Goal: Information Seeking & Learning: Learn about a topic

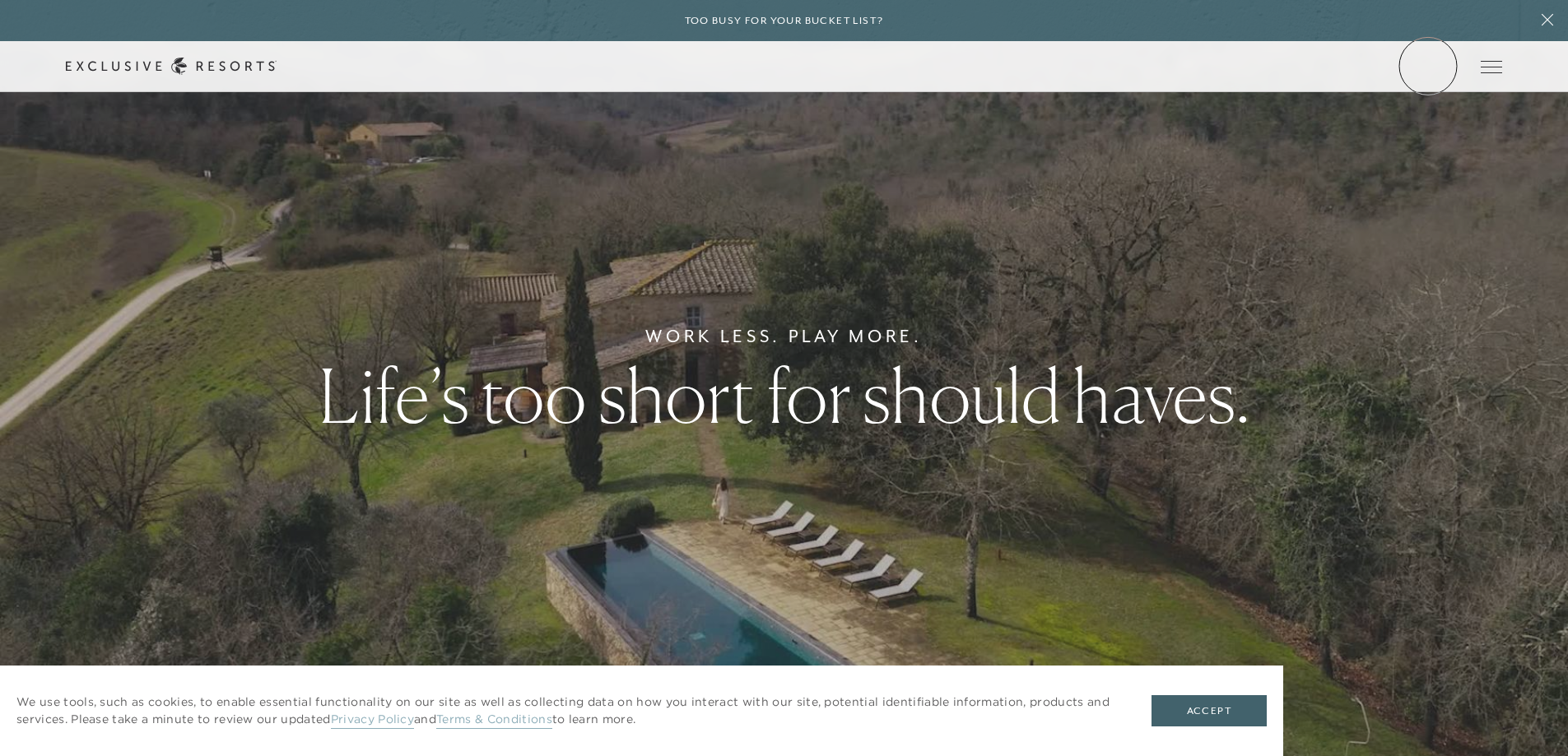
click at [0, 0] on link "Member Login" at bounding box center [0, 0] width 0 height 0
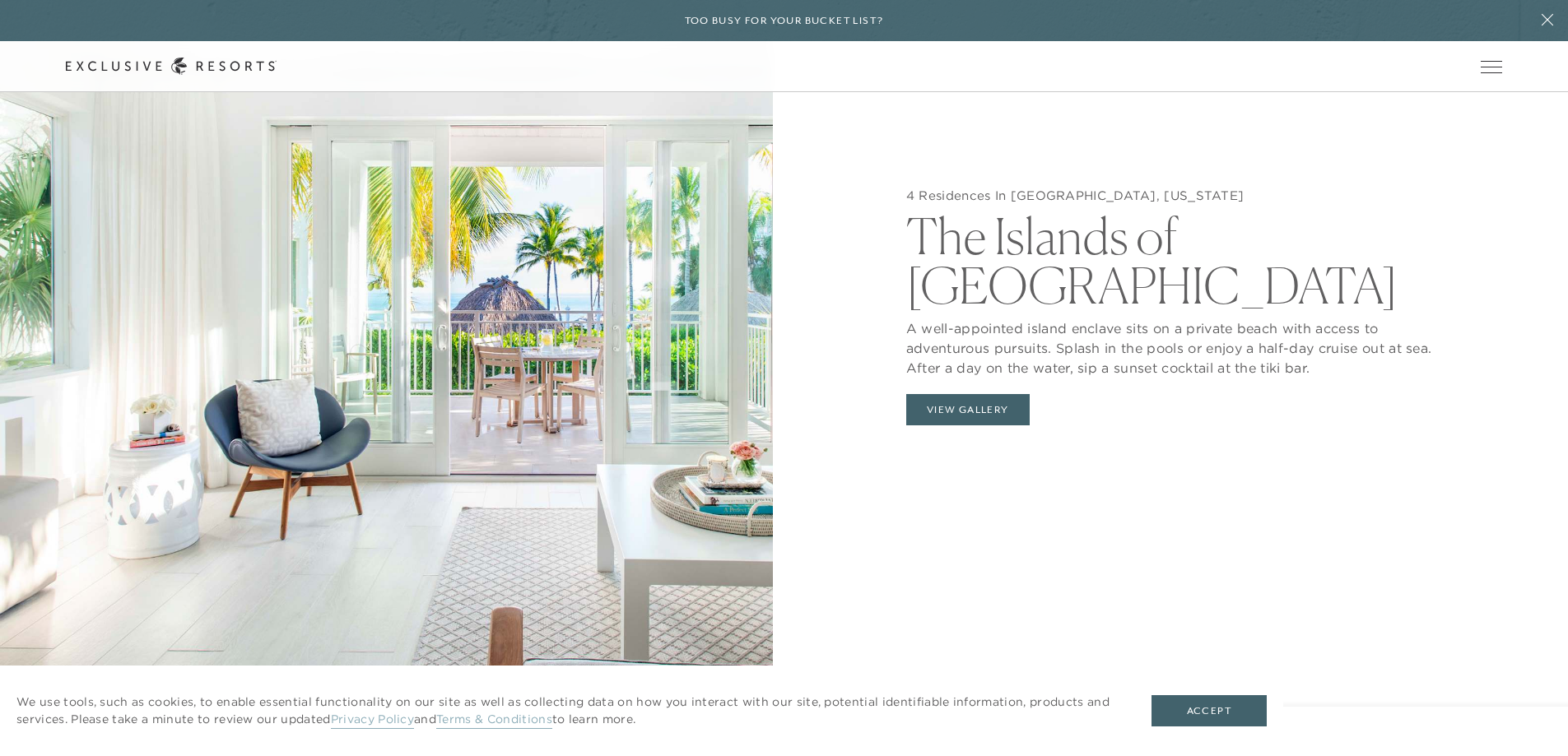
scroll to position [1892, 0]
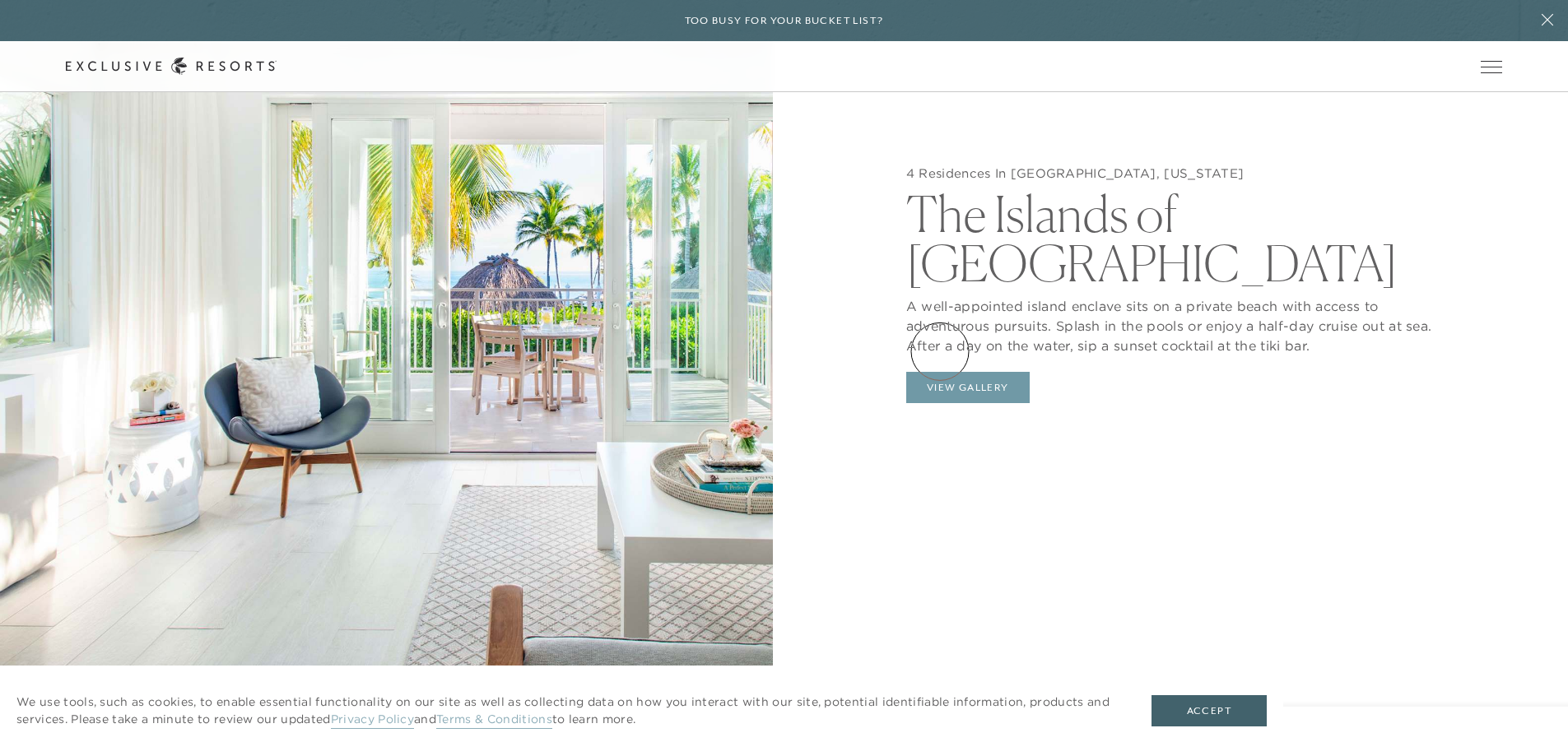
click at [940, 372] on button "View Gallery" at bounding box center [967, 388] width 123 height 32
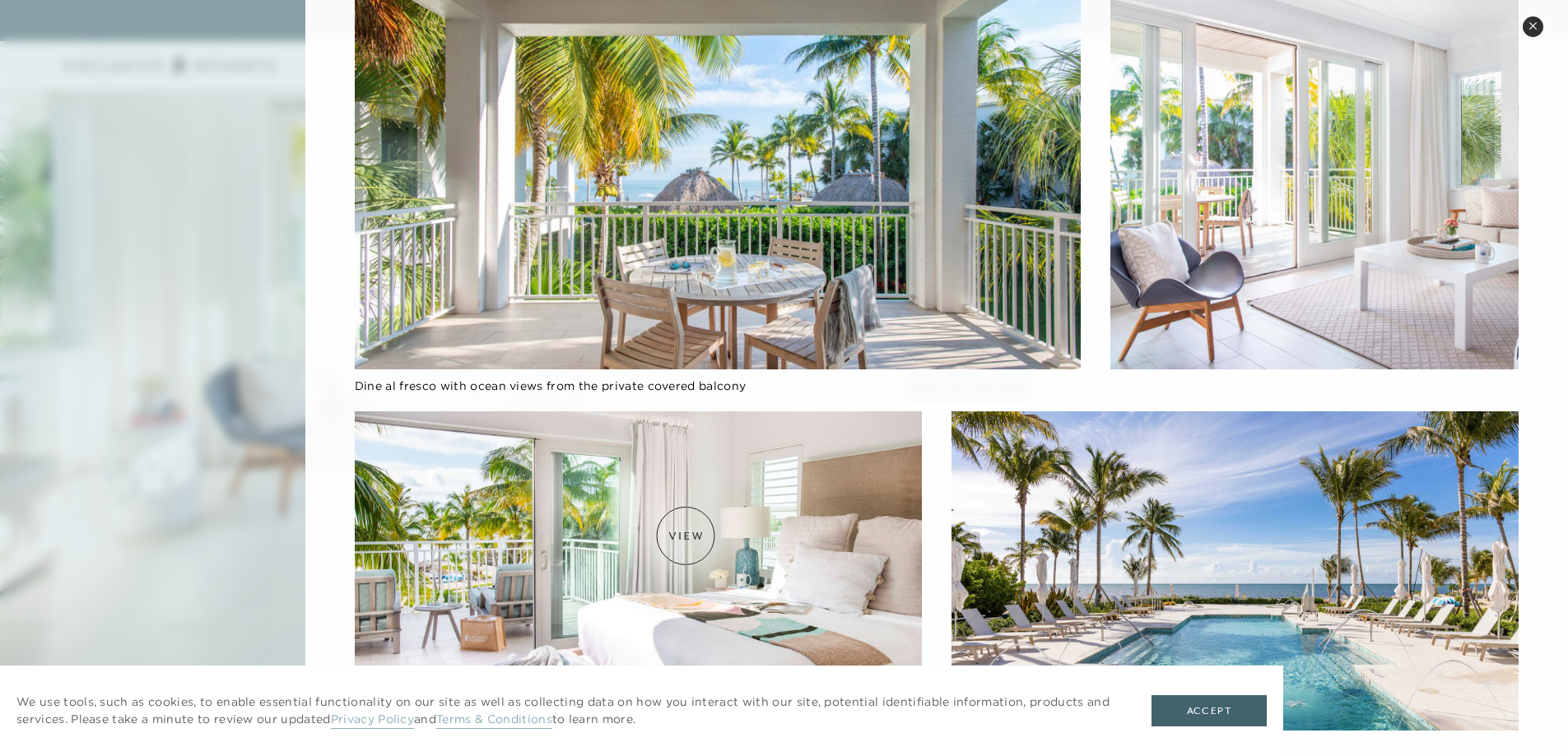
scroll to position [82, 0]
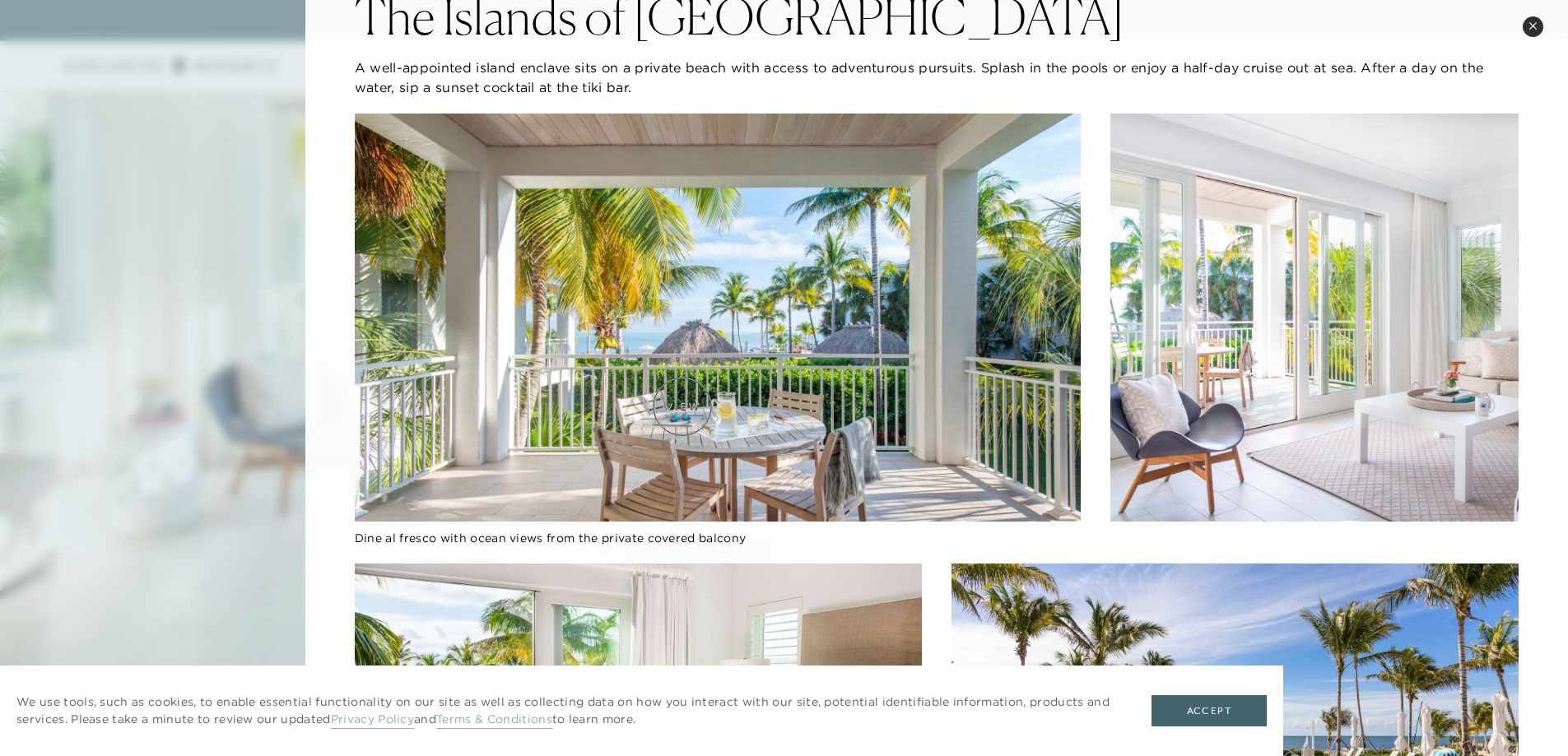
click at [682, 407] on img at bounding box center [717, 317] width 726 height 408
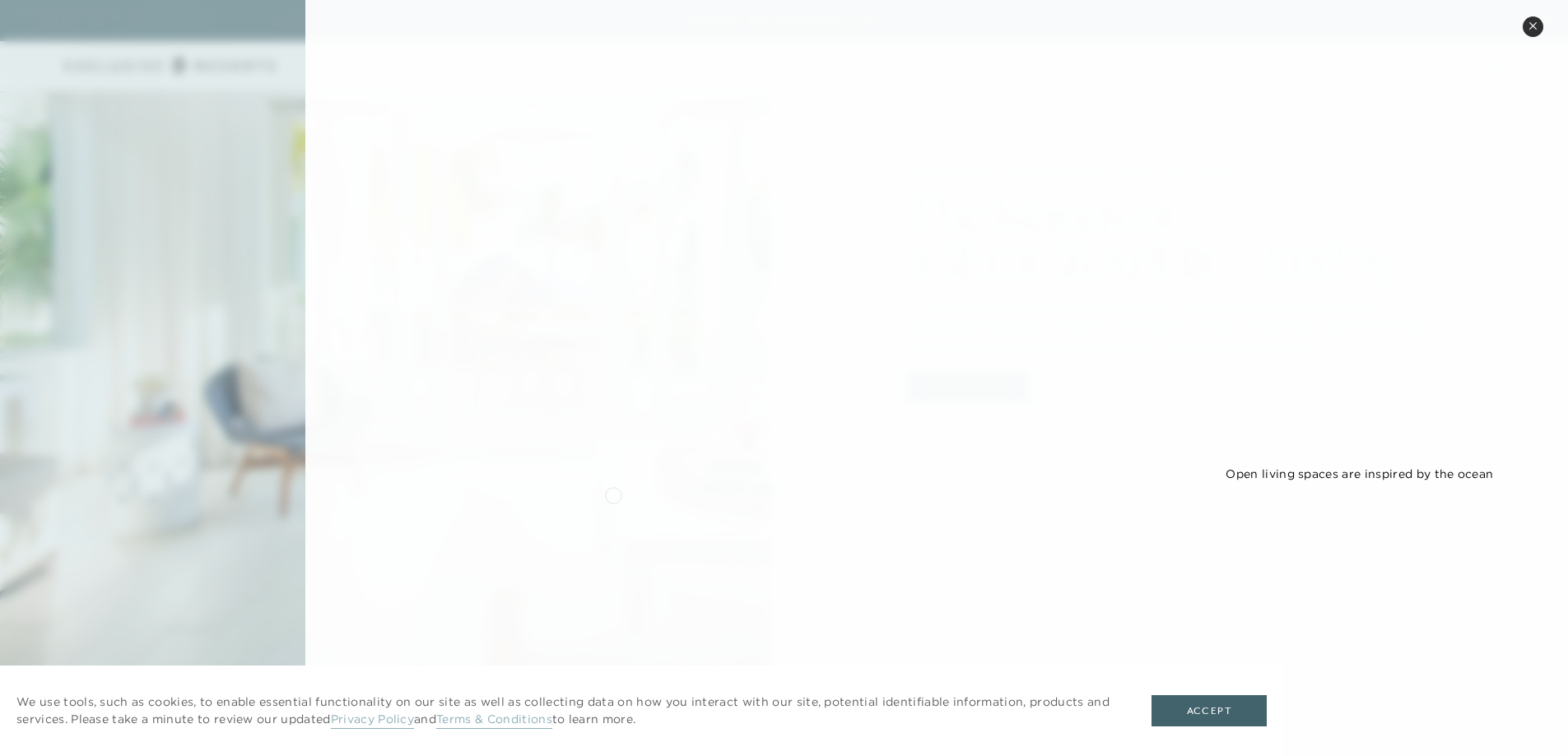
scroll to position [493, 0]
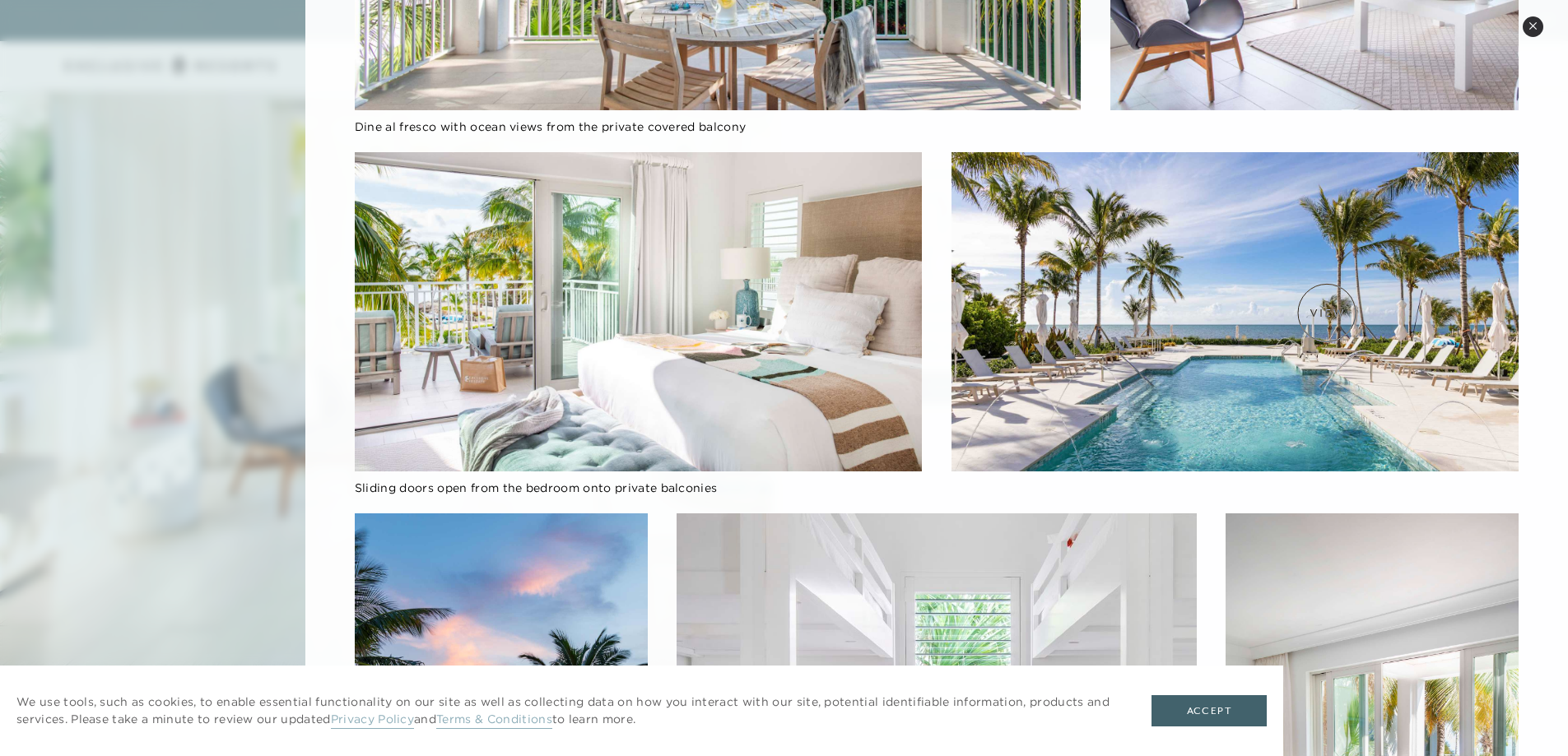
click at [1327, 312] on img at bounding box center [1235, 311] width 567 height 320
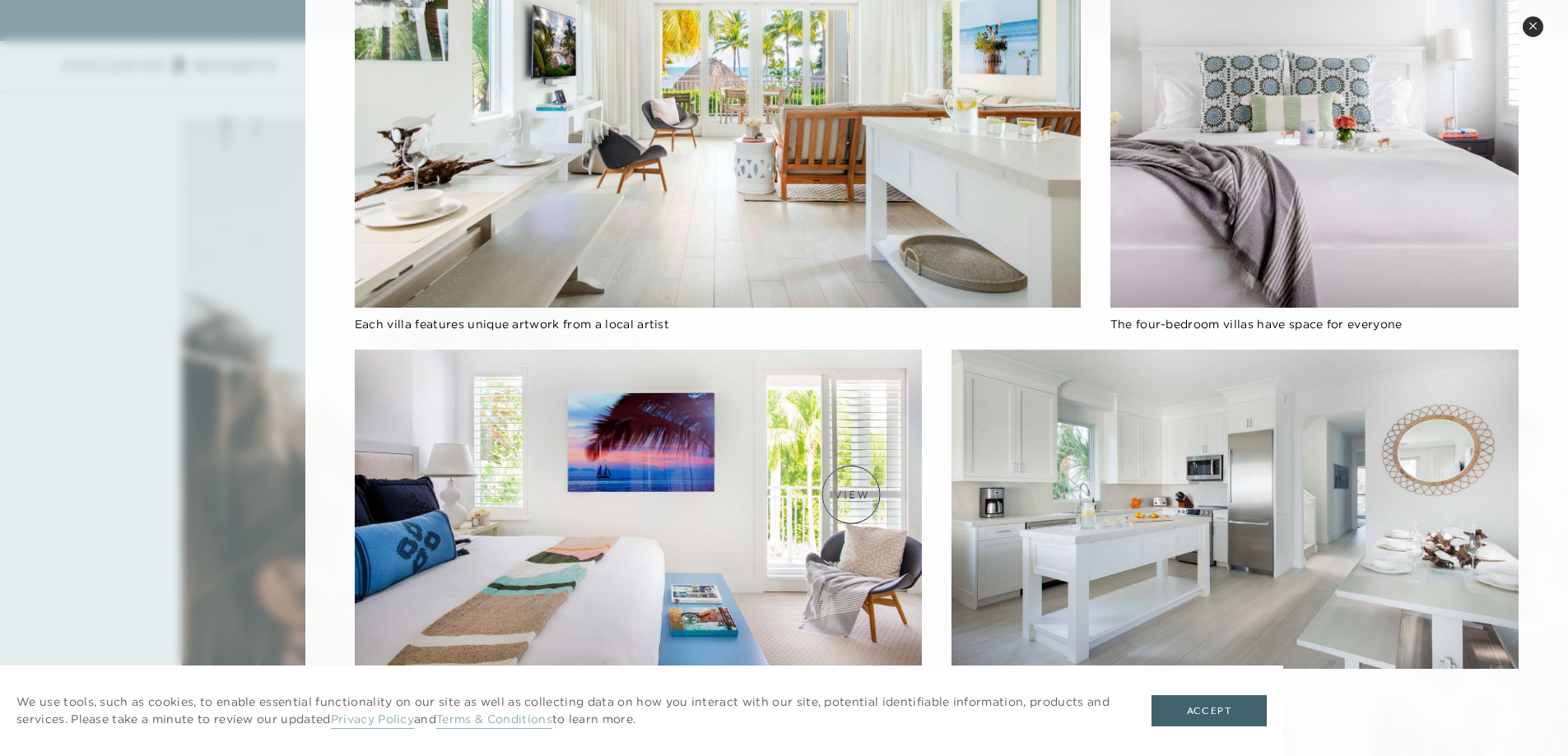
scroll to position [4854, 0]
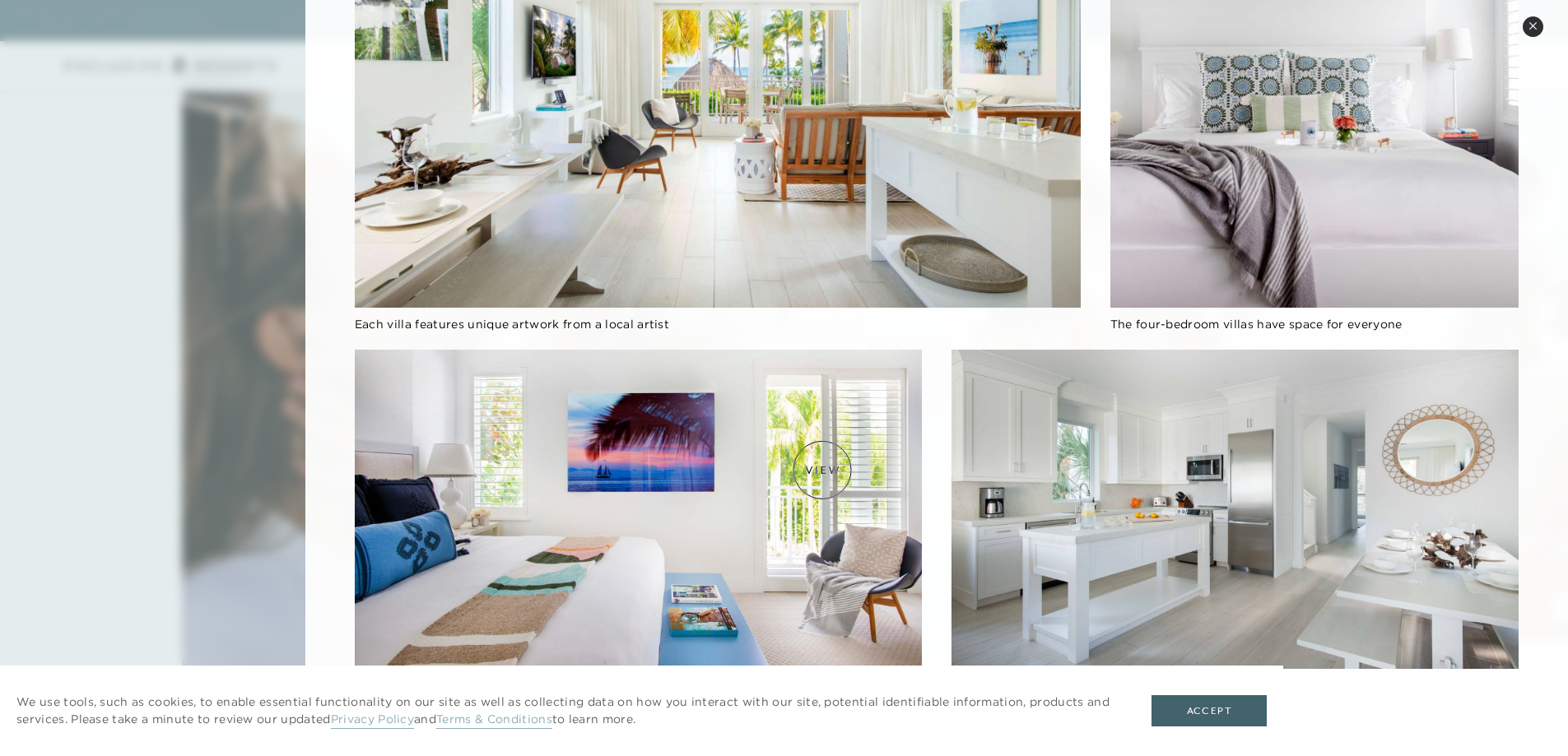
drag, startPoint x: 823, startPoint y: 470, endPoint x: 817, endPoint y: 464, distance: 8.5
click at [820, 468] on img at bounding box center [639, 509] width 567 height 320
click at [1251, 712] on button "Accept" at bounding box center [1208, 711] width 115 height 32
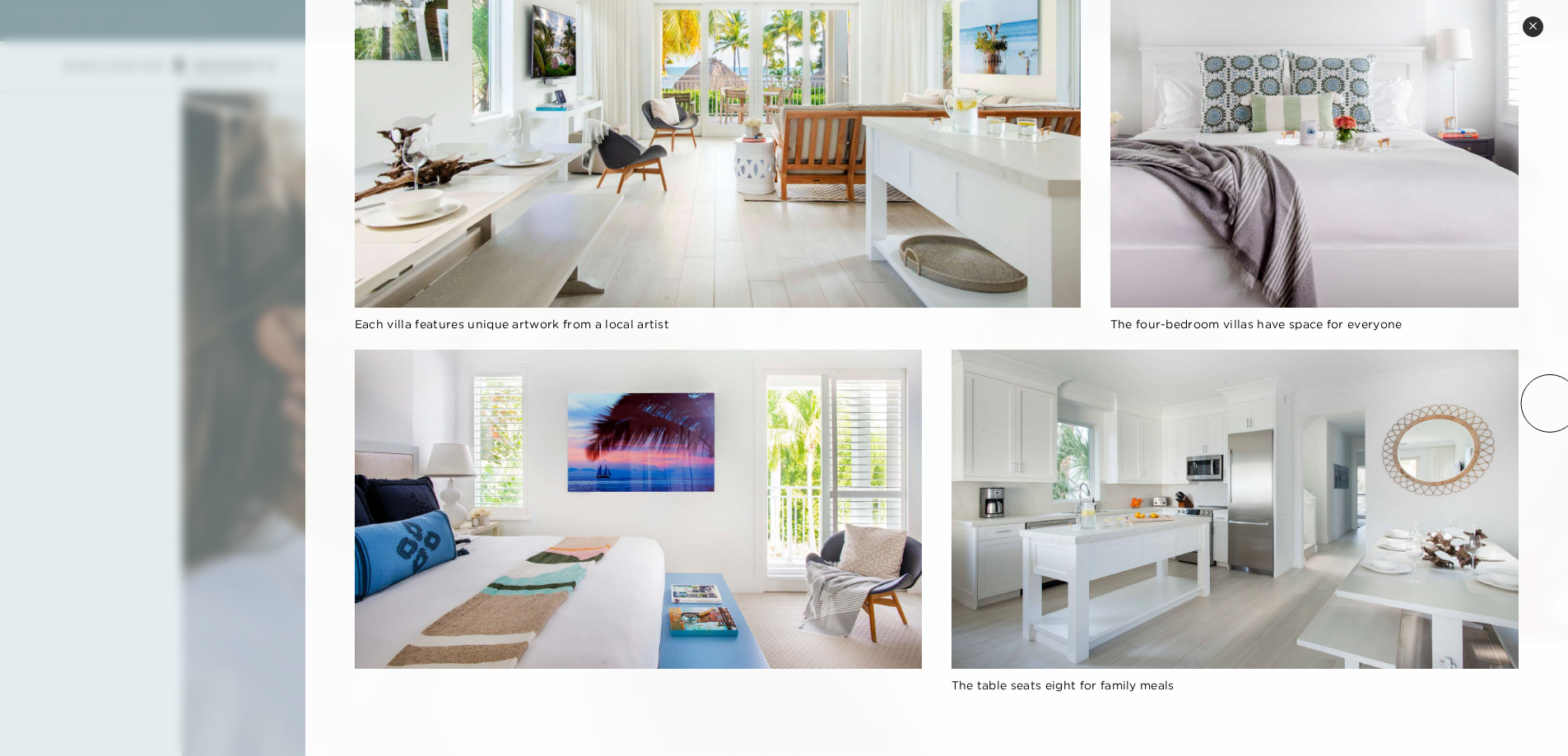
click at [1, 216] on div at bounding box center [784, 378] width 1568 height 756
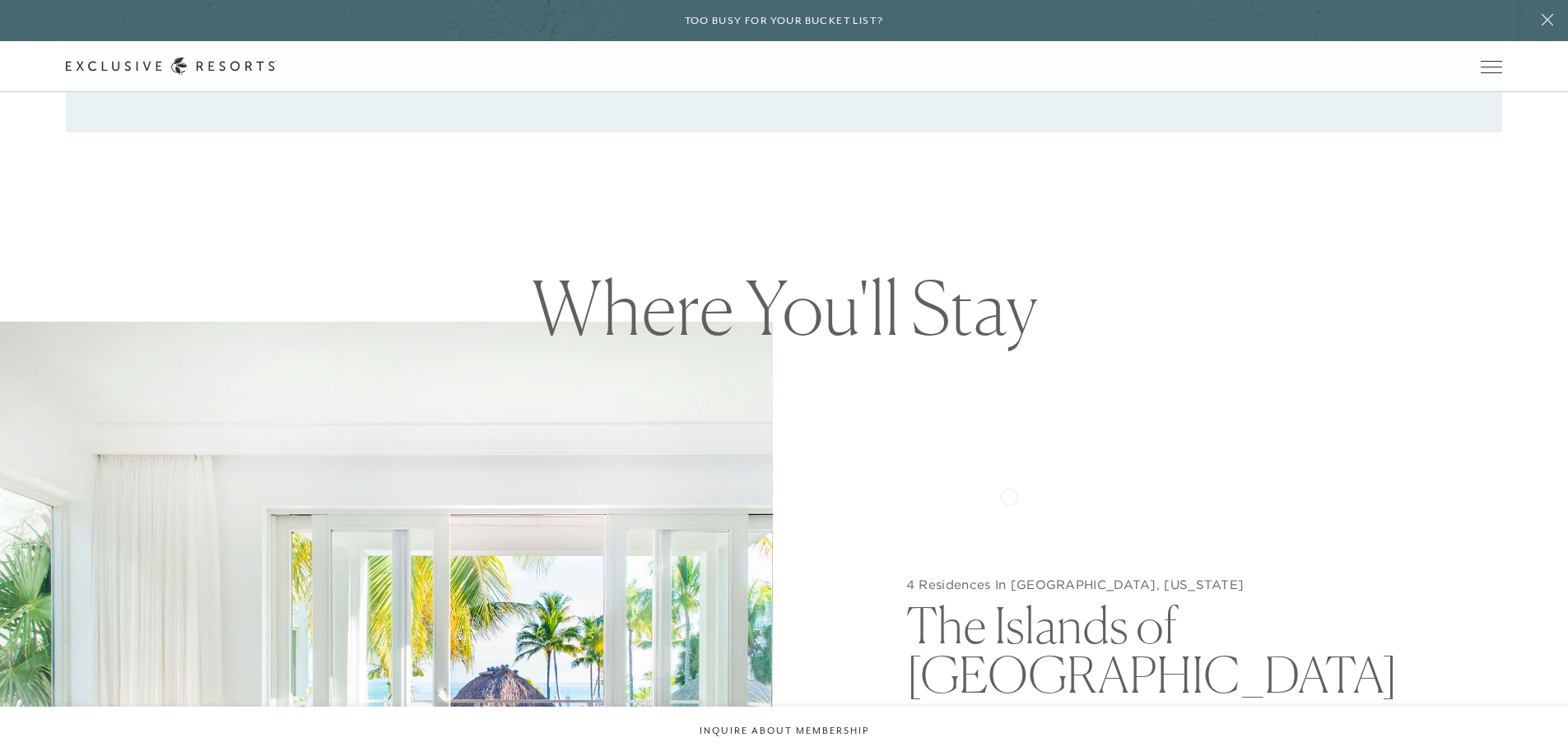
scroll to position [1810, 0]
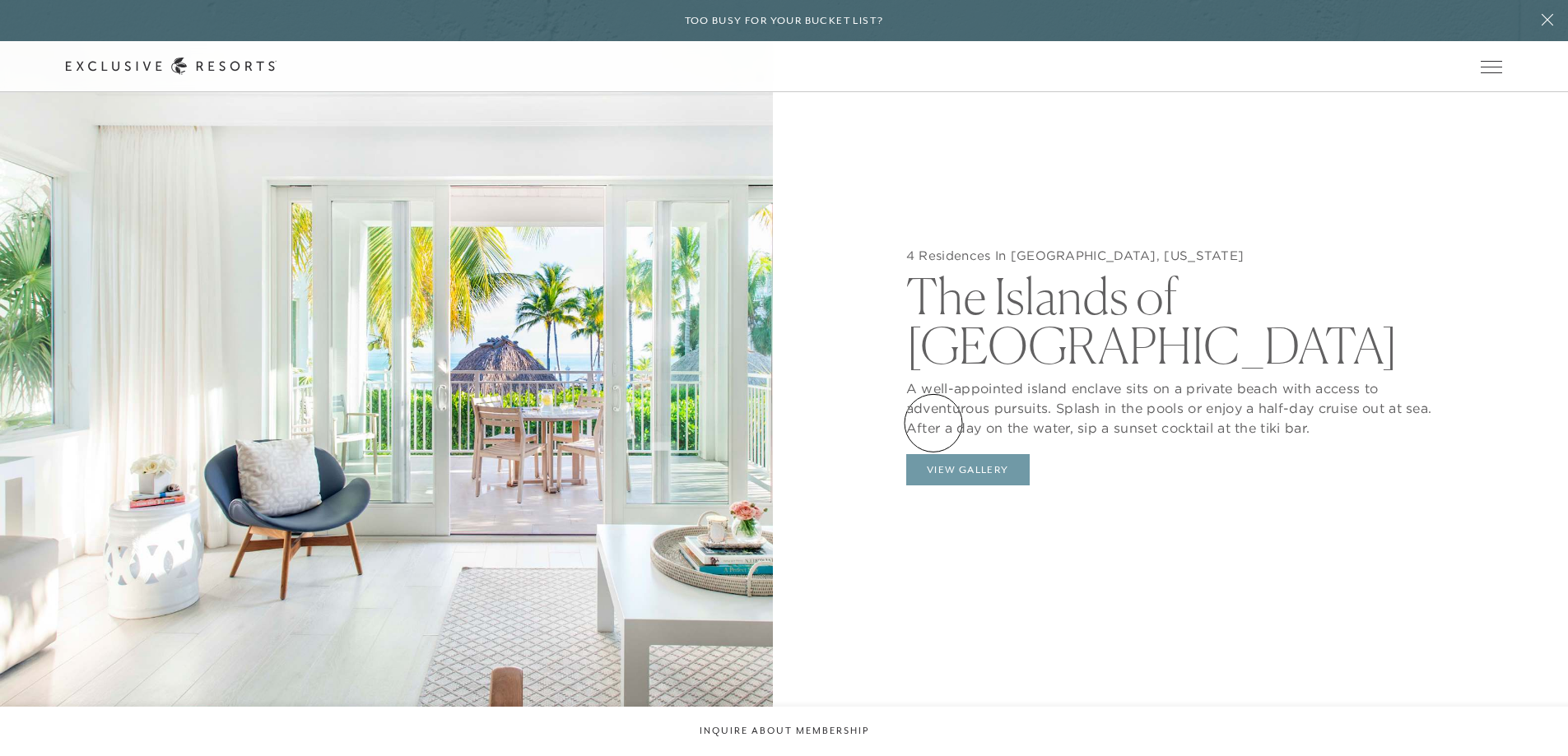
click at [933, 455] on button "View Gallery" at bounding box center [967, 470] width 123 height 32
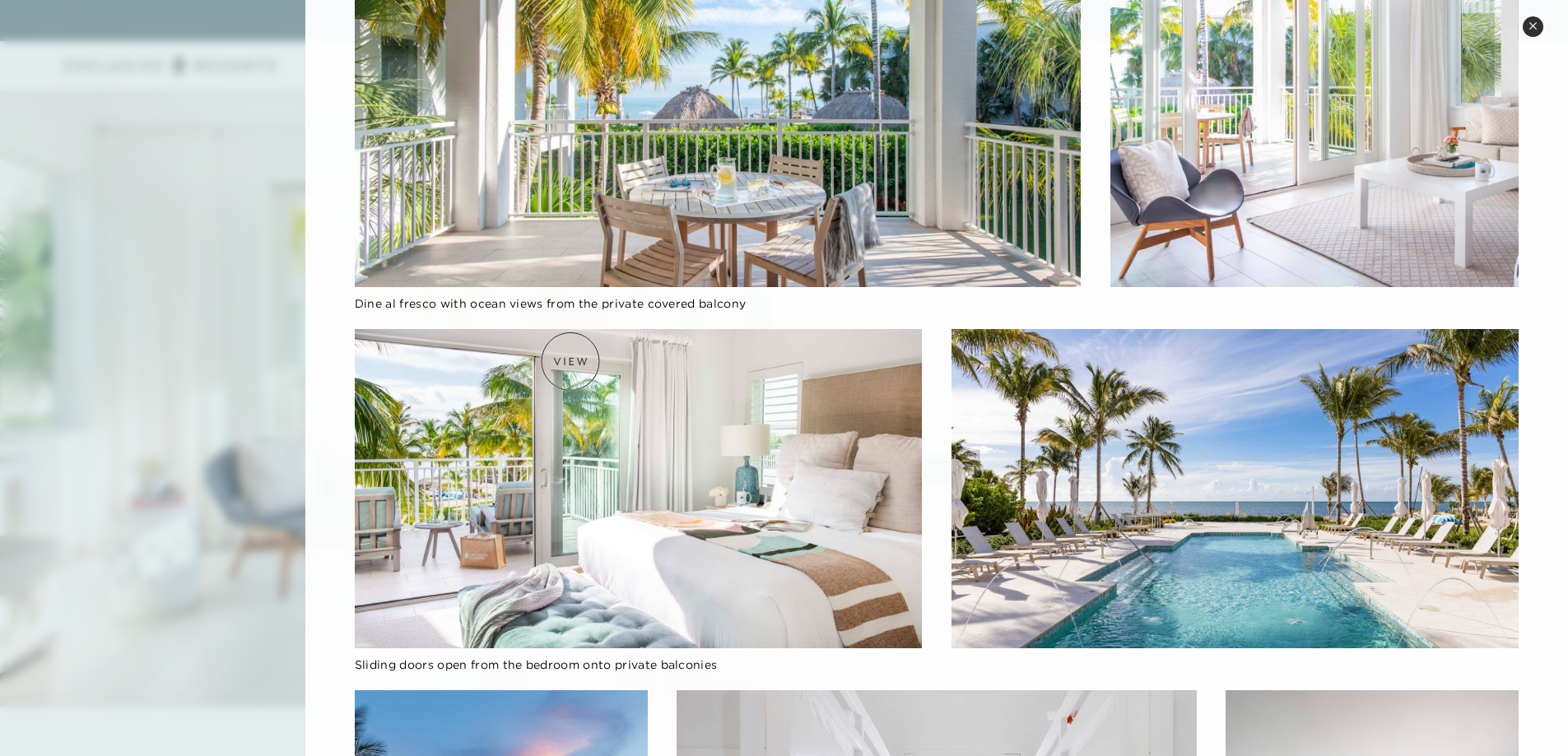
scroll to position [411, 0]
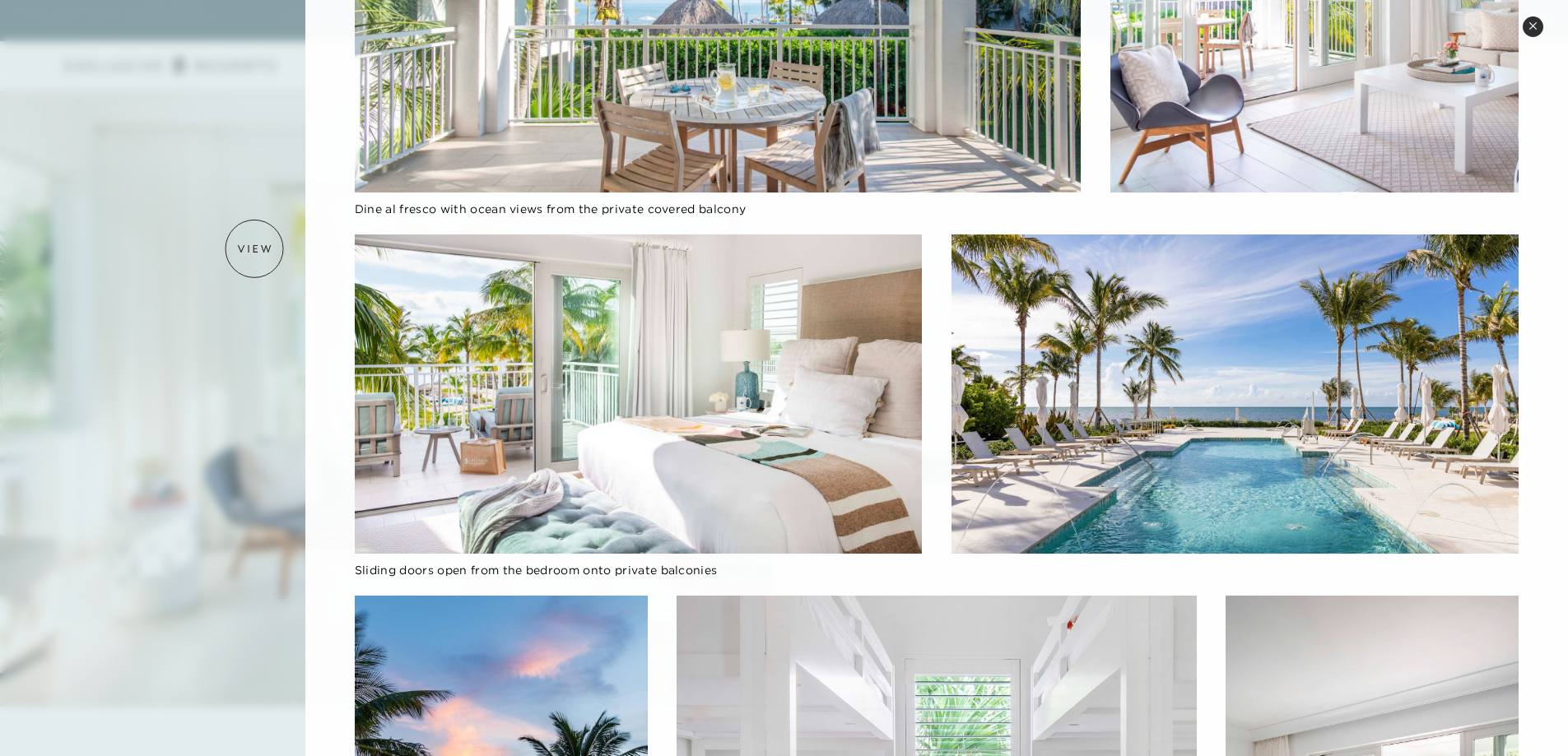
click at [255, 248] on div at bounding box center [784, 378] width 1568 height 756
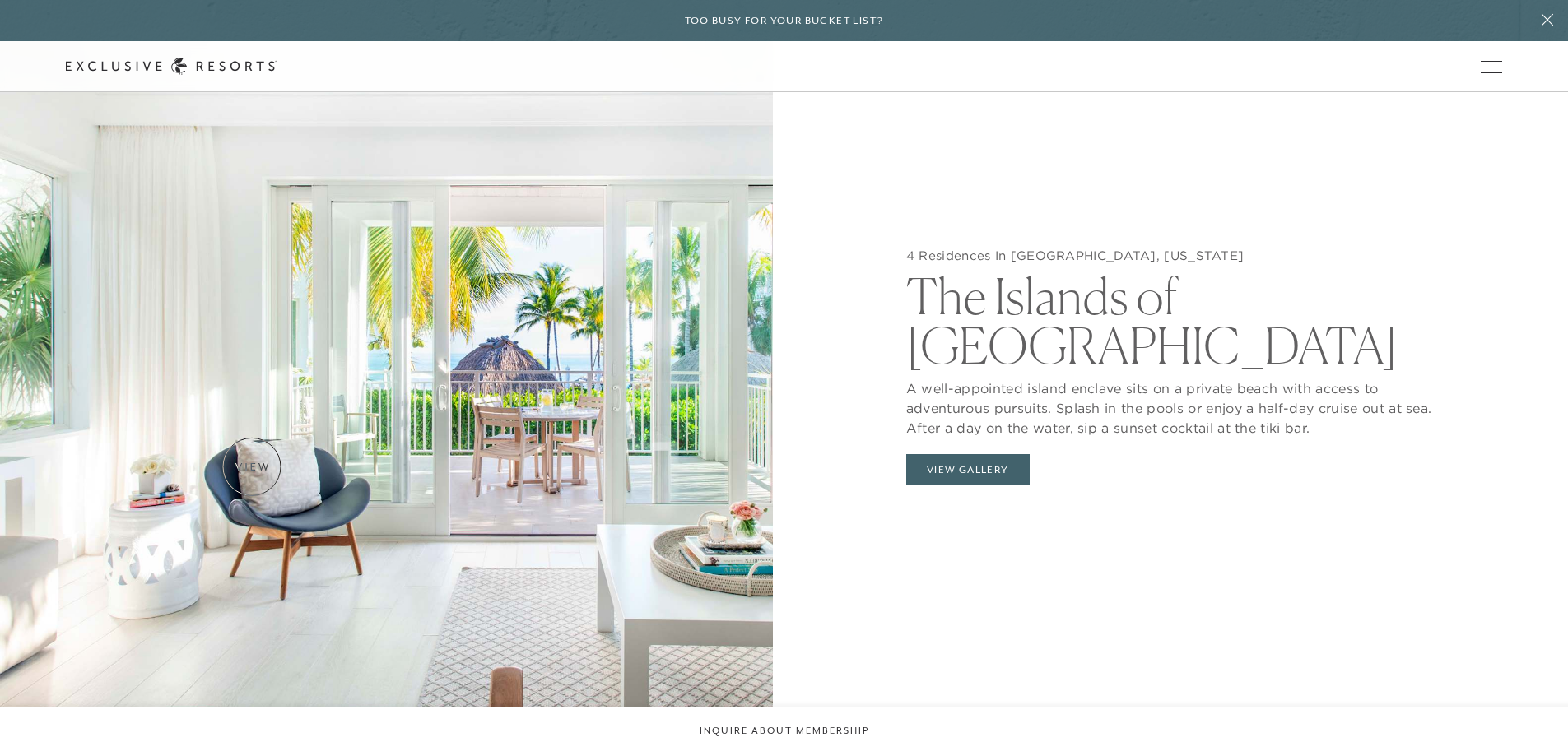
click at [253, 466] on img at bounding box center [386, 370] width 773 height 756
click at [603, 273] on img at bounding box center [386, 370] width 773 height 756
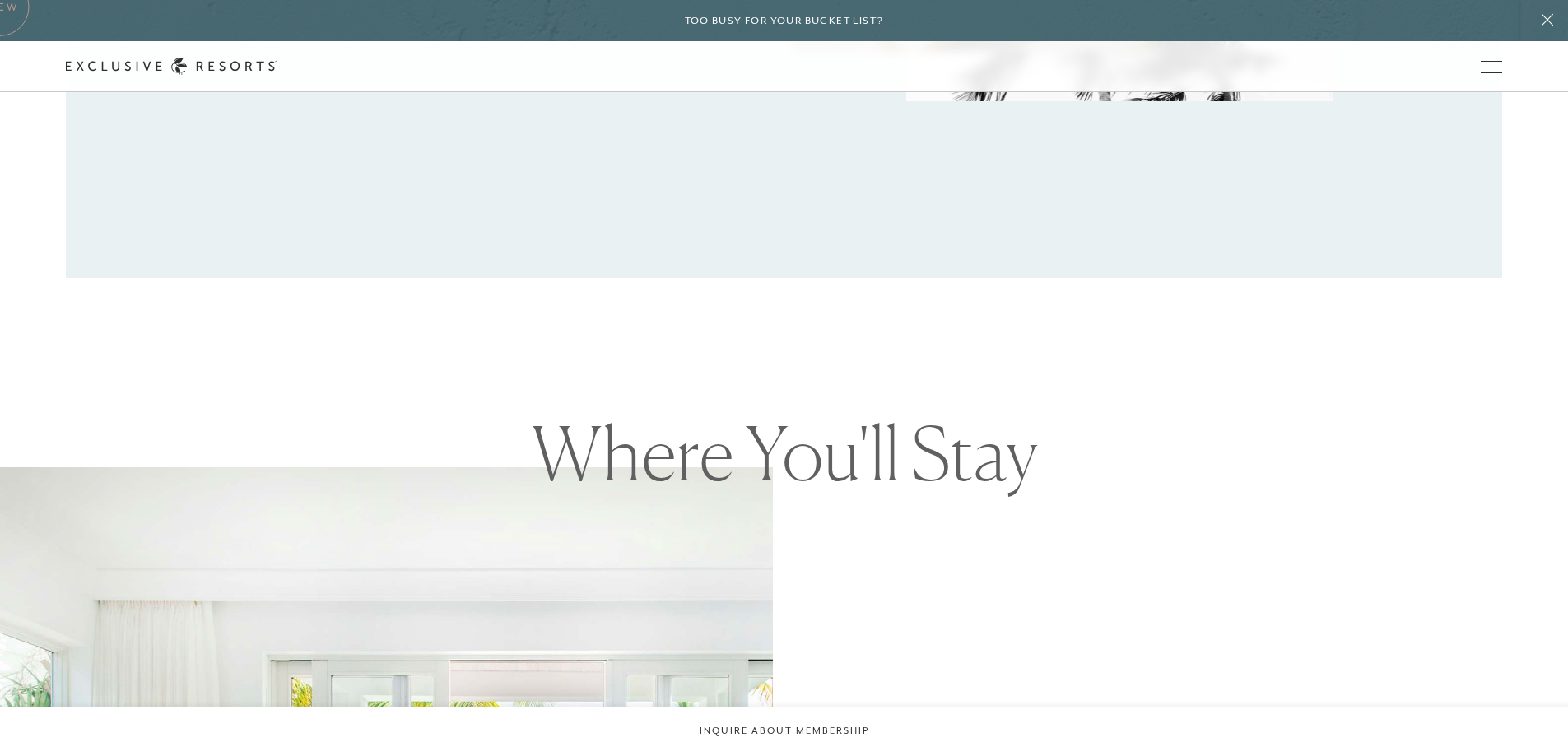
scroll to position [1316, 0]
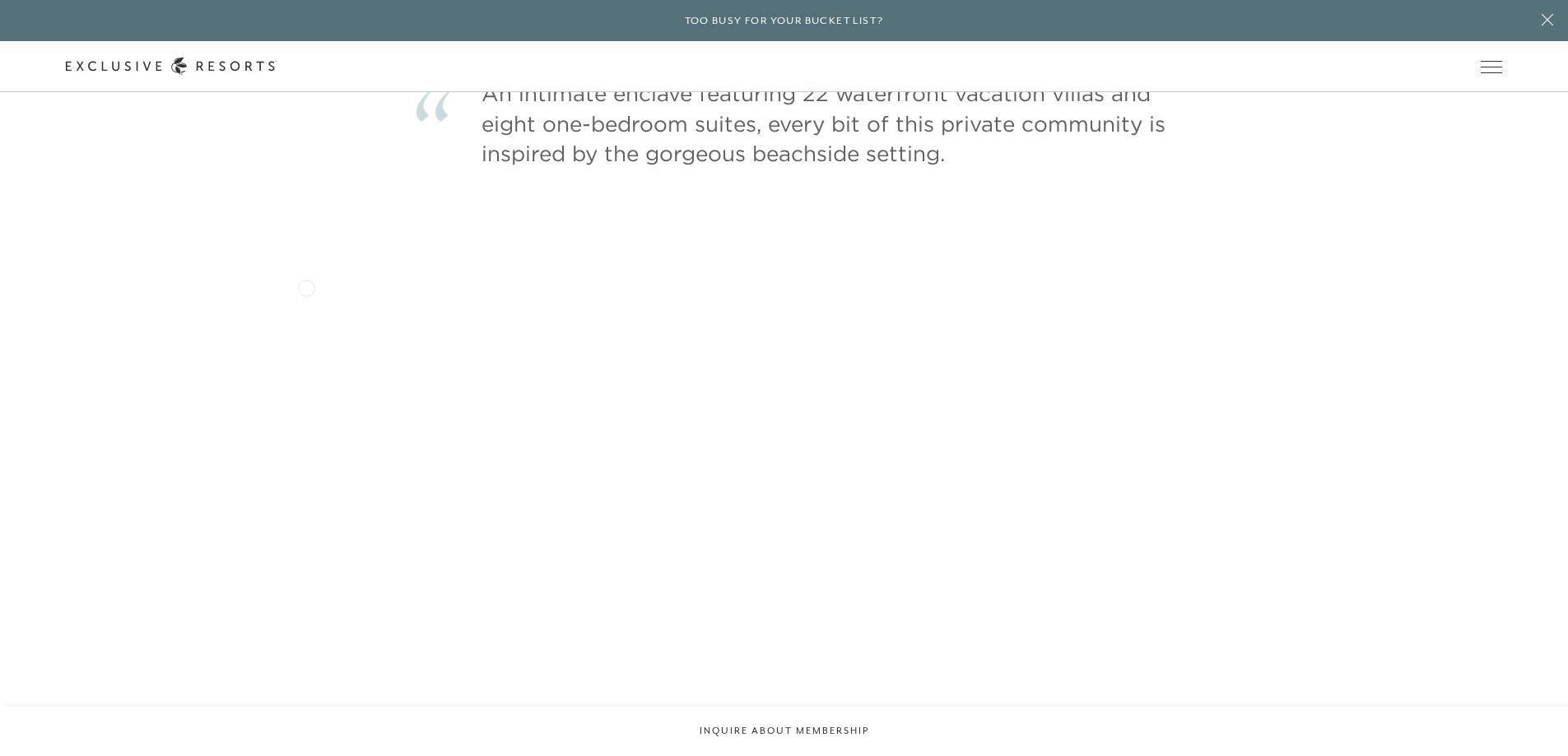
scroll to position [5100, 0]
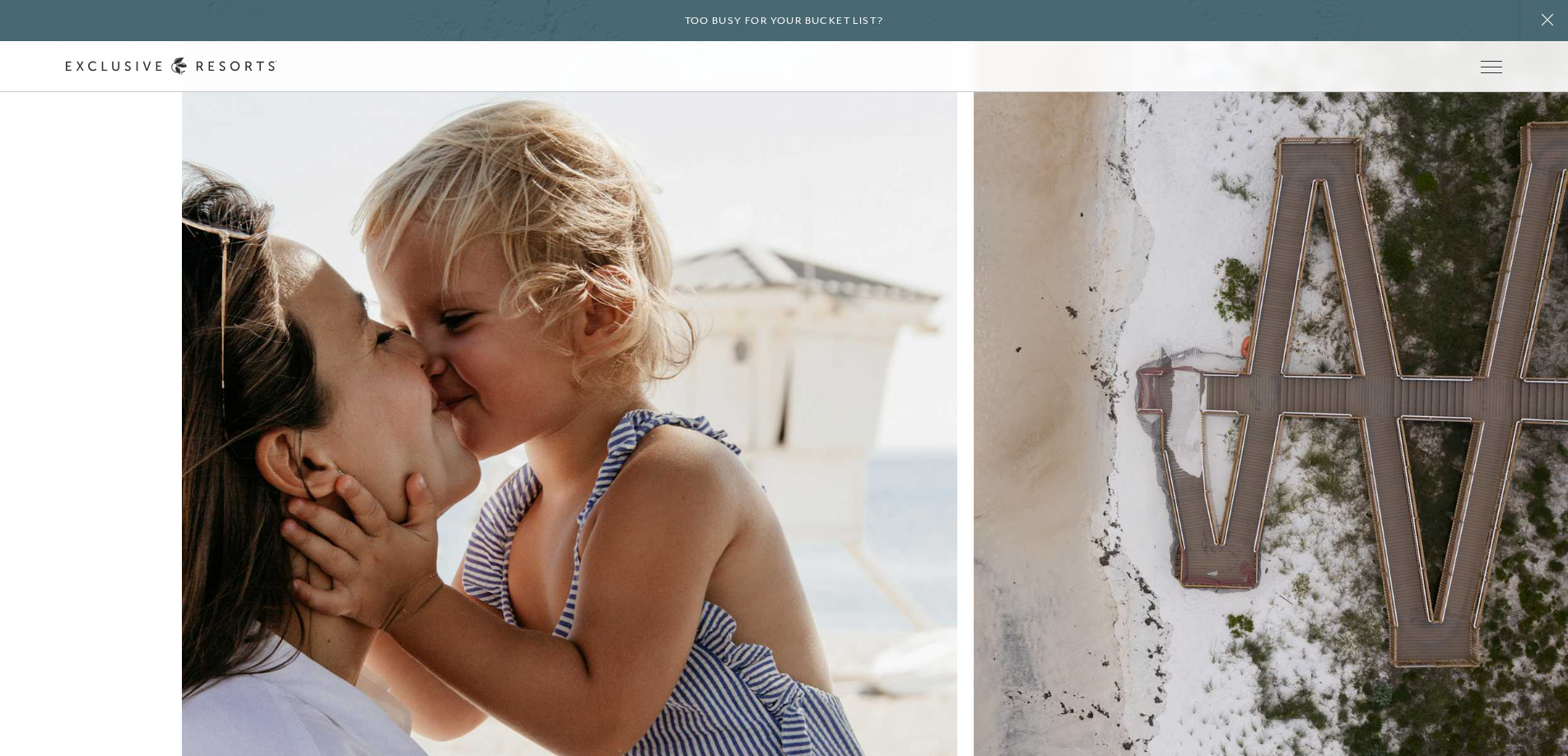
scroll to position [6664, 0]
